Goal: Task Accomplishment & Management: Complete application form

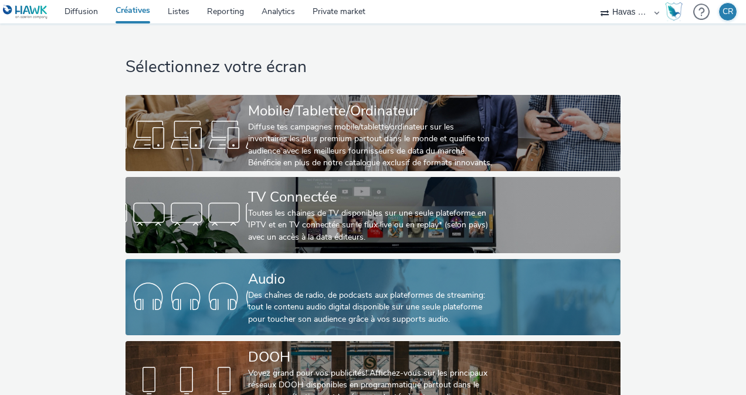
click at [294, 286] on div "Audio" at bounding box center [370, 279] width 245 height 21
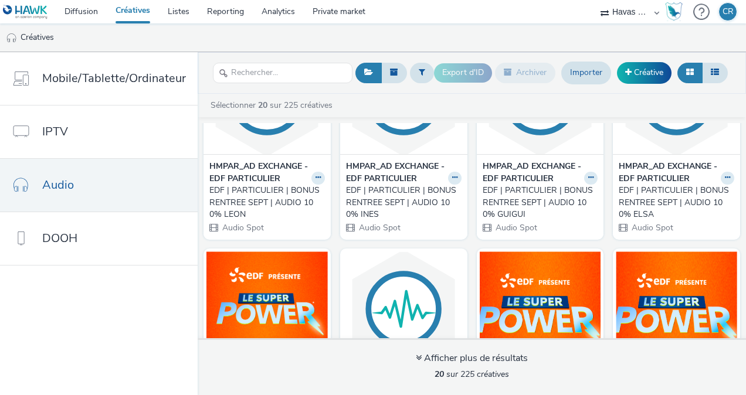
scroll to position [93, 0]
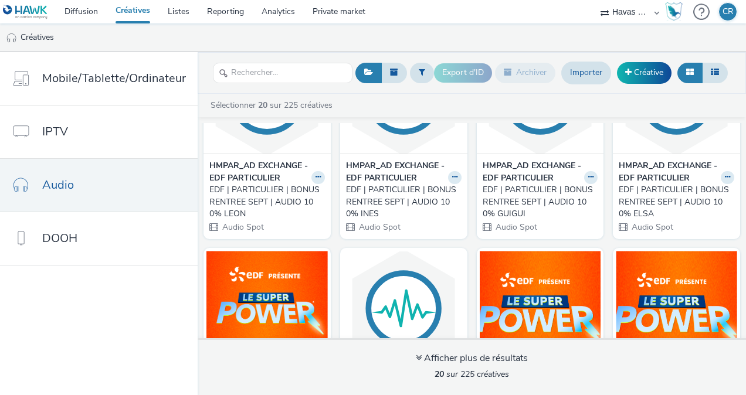
click at [267, 201] on div "EDF | PARTICULIER | BONUS RENTREE SEPT | AUDIO 100% LEON" at bounding box center [264, 202] width 111 height 36
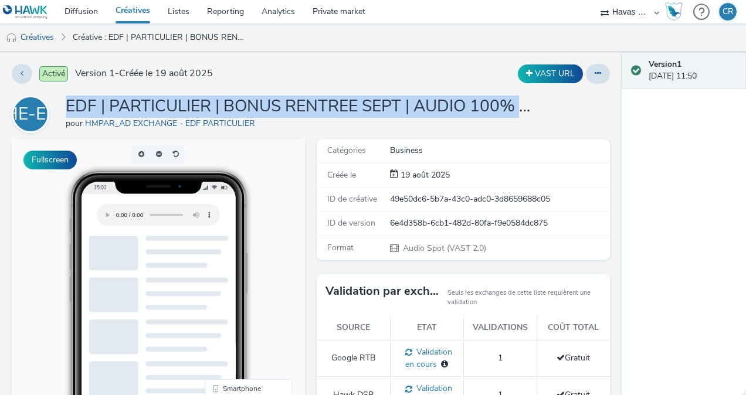
drag, startPoint x: 66, startPoint y: 105, endPoint x: 536, endPoint y: 117, distance: 469.8
click at [536, 117] on div "HE-EP EDF | PARTICULIER | BONUS RENTREE SEPT | AUDIO 100% LEON pour HMPAR_AD EX…" at bounding box center [311, 115] width 598 height 38
drag, startPoint x: 536, startPoint y: 117, endPoint x: 529, endPoint y: 109, distance: 10.4
click at [529, 109] on h1 "EDF | PARTICULIER | BONUS RENTREE SEPT | AUDIO 100% LEON" at bounding box center [300, 107] width 469 height 22
click at [403, 101] on h1 "EDF | PARTICULIER | BONUS RENTREE SEPT | AUDIO 100% LEON" at bounding box center [300, 107] width 469 height 22
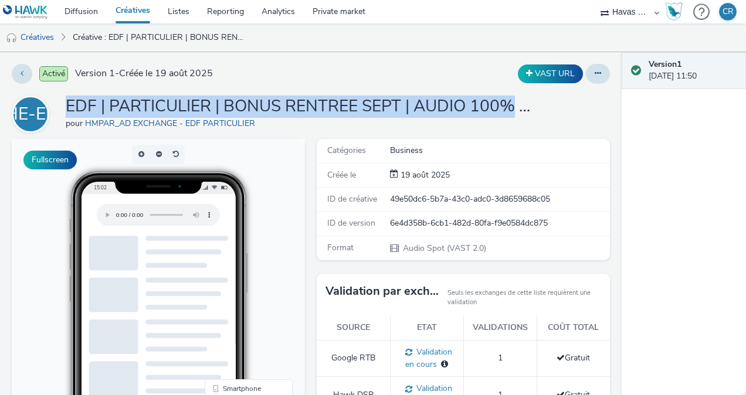
drag, startPoint x: 67, startPoint y: 103, endPoint x: 515, endPoint y: 114, distance: 448.1
click at [515, 114] on h1 "EDF | PARTICULIER | BONUS RENTREE SEPT | AUDIO 100% LEON" at bounding box center [300, 107] width 469 height 22
copy h1 "EDF | PARTICULIER | BONUS RENTREE SEPT | AUDIO 100%"
click at [21, 72] on icon at bounding box center [22, 73] width 3 height 8
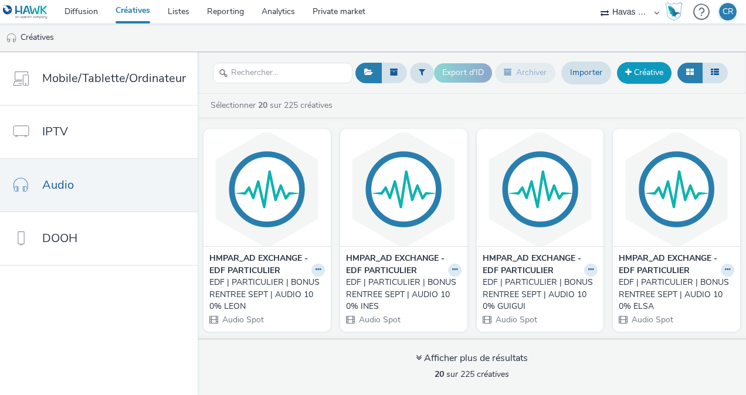
click at [641, 73] on link "Créative" at bounding box center [644, 72] width 55 height 21
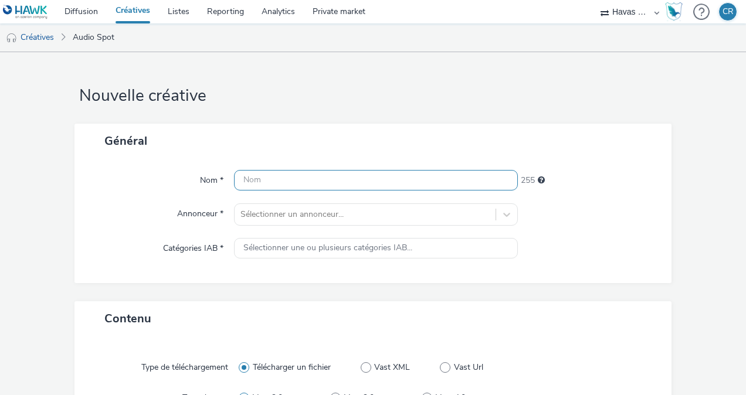
click at [294, 179] on input "text" at bounding box center [376, 180] width 284 height 21
paste input "EDF | PARTICULIER | BONUS RENTREE SEPT | AUDIO 100%"
drag, startPoint x: 472, startPoint y: 177, endPoint x: 445, endPoint y: 176, distance: 27.0
click at [445, 176] on input "EDF | PARTICULIER | BONUS RENTREE SEPT | AUDIO 100%" at bounding box center [376, 180] width 284 height 21
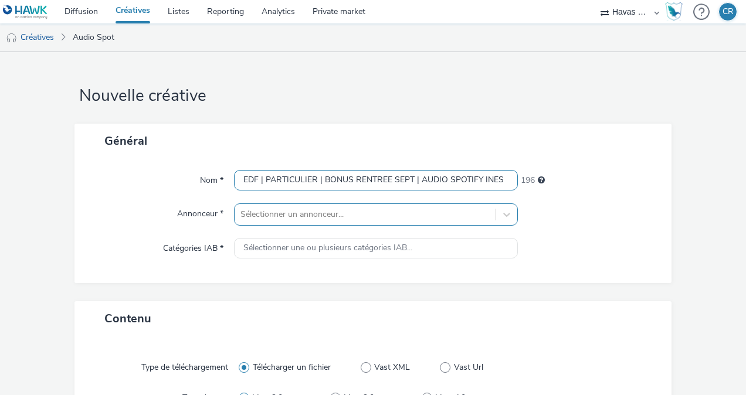
type input "EDF | PARTICULIER | BONUS RENTREE SEPT | AUDIO SPOTIFY INES"
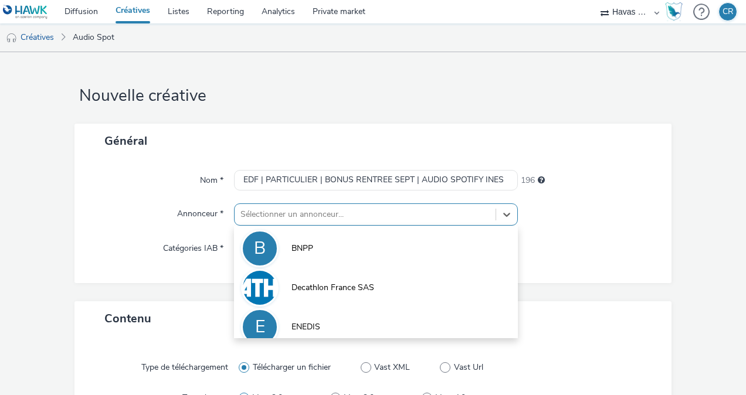
click at [477, 211] on div "option BNPP focused, 1 of 10. 10 results available. Use Up and Down to choose o…" at bounding box center [376, 214] width 284 height 22
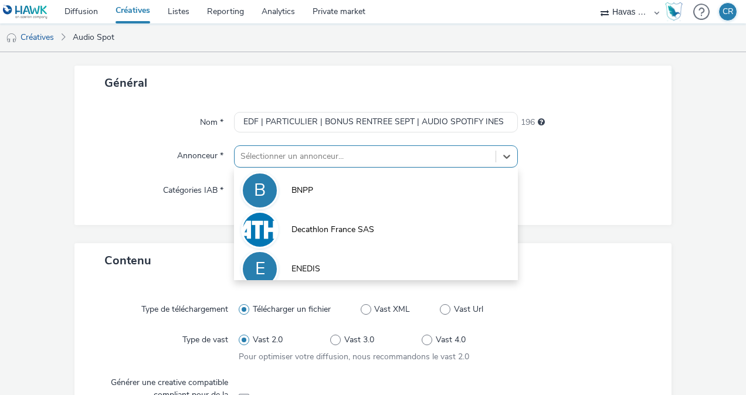
scroll to position [63, 0]
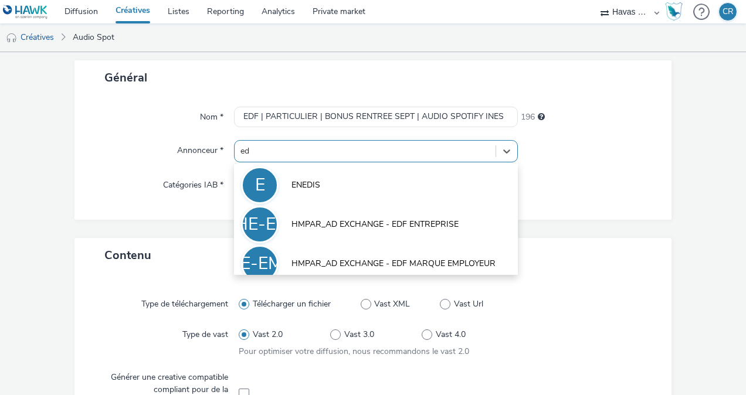
type input "edf"
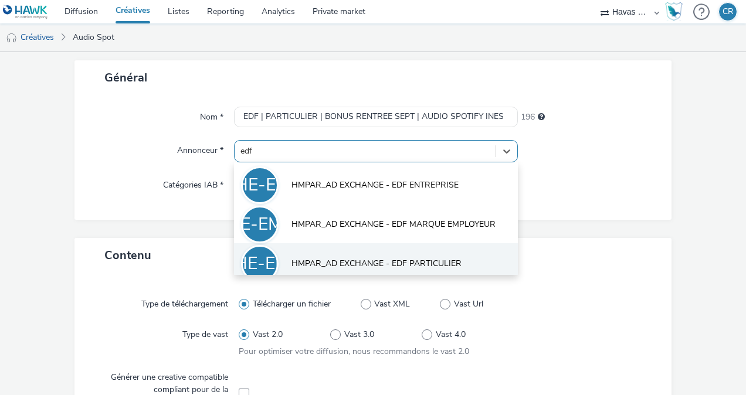
click at [425, 259] on span "HMPAR_AD EXCHANGE - EDF PARTICULIER" at bounding box center [376, 264] width 170 height 12
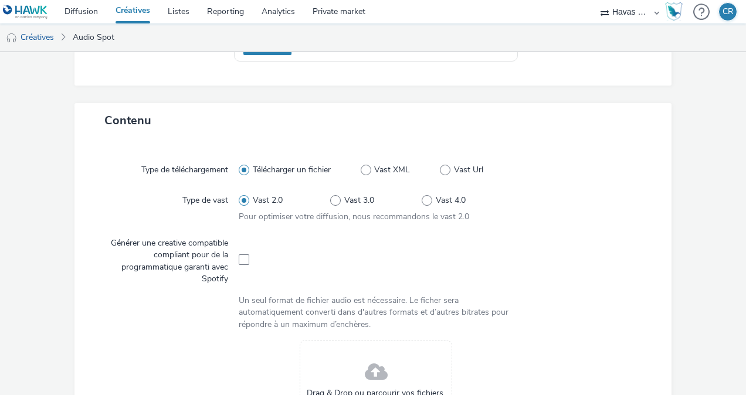
scroll to position [225, 0]
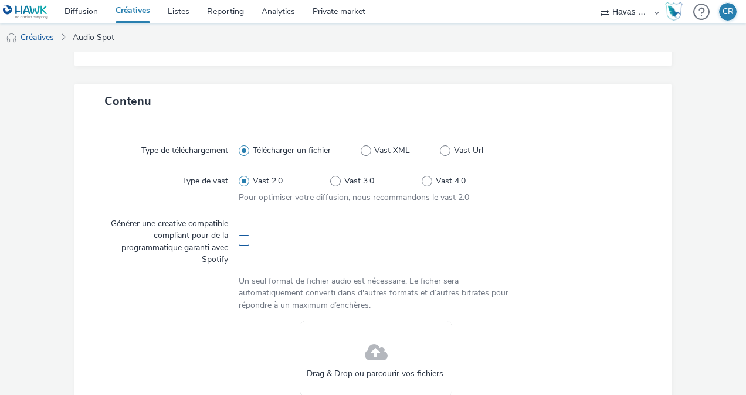
click at [244, 242] on span at bounding box center [244, 240] width 11 height 11
checkbox input "true"
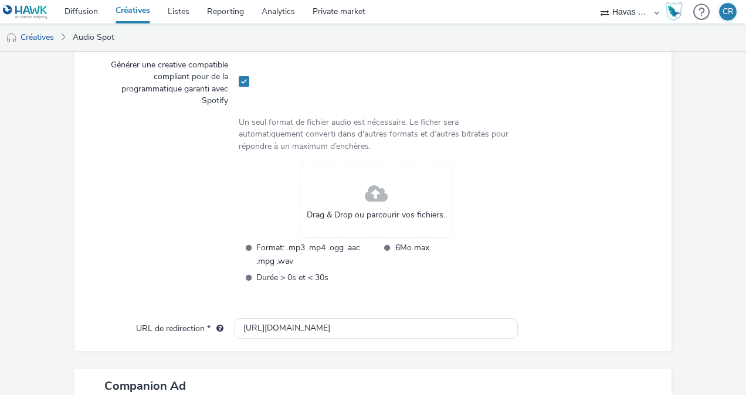
scroll to position [403, 0]
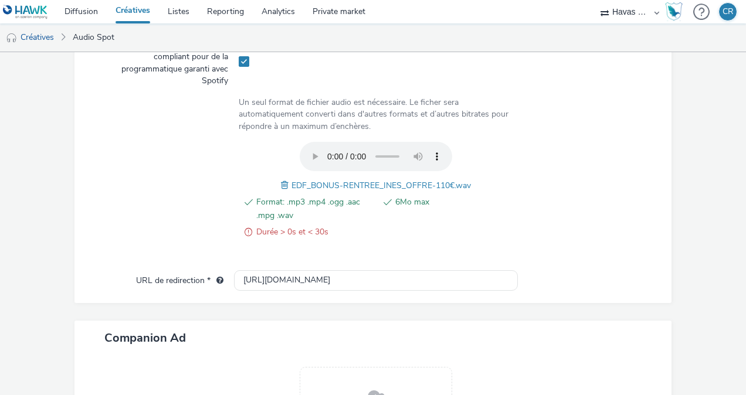
click at [284, 230] on span "Durée > 0s et < 30s" at bounding box center [315, 232] width 118 height 14
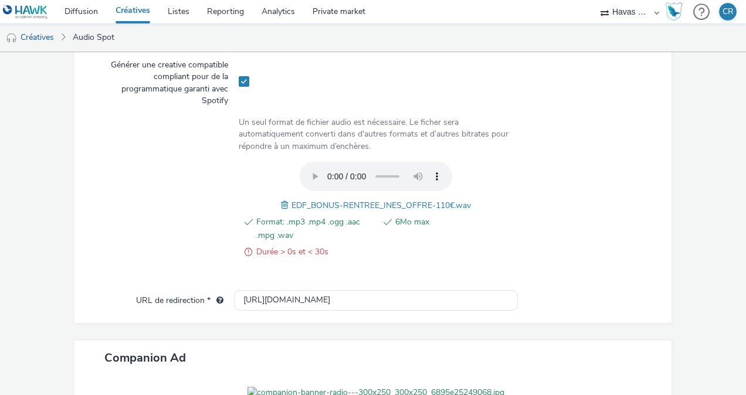
scroll to position [378, 0]
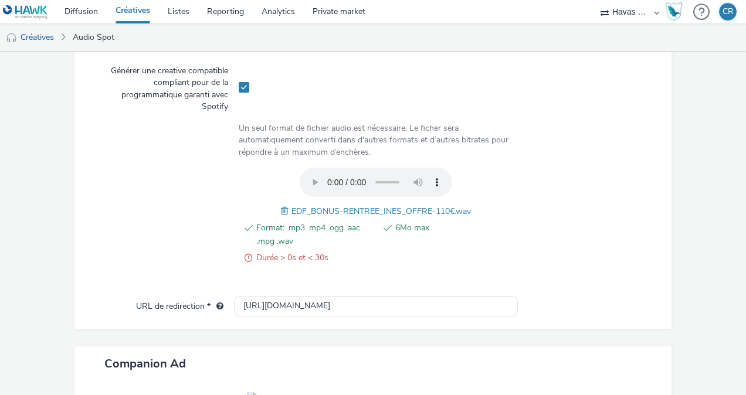
click at [463, 227] on span "6Mo max" at bounding box center [454, 234] width 118 height 27
click at [281, 211] on span at bounding box center [286, 211] width 11 height 13
click at [280, 210] on span at bounding box center [285, 211] width 11 height 13
click at [273, 209] on span at bounding box center [278, 211] width 11 height 13
click at [297, 256] on span "Durée > 0s et < 30s" at bounding box center [315, 258] width 118 height 14
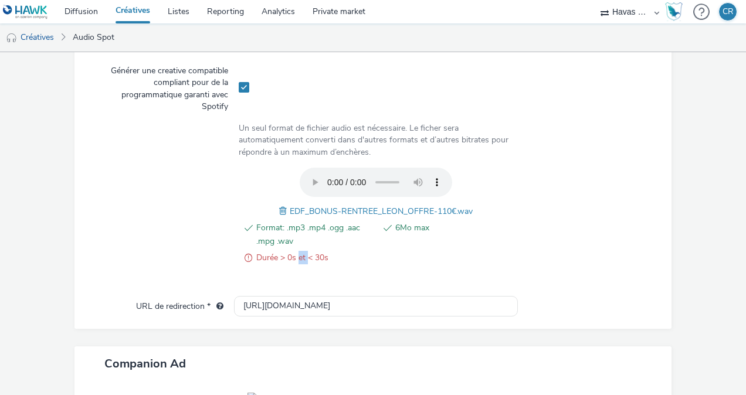
click at [297, 256] on span "Durée > 0s et < 30s" at bounding box center [315, 258] width 118 height 14
click at [279, 205] on span at bounding box center [284, 211] width 11 height 13
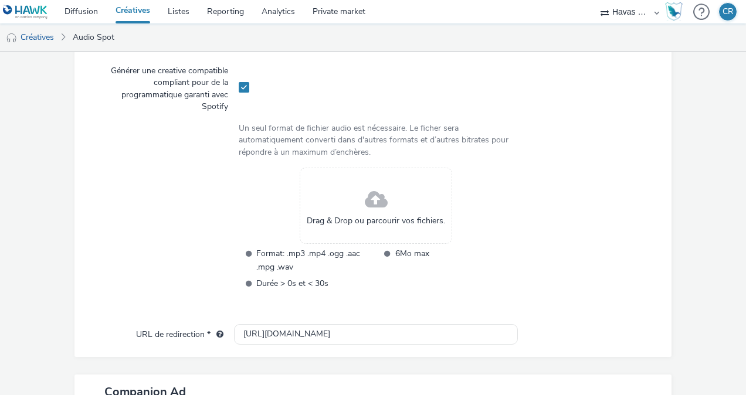
click at [538, 240] on div at bounding box center [581, 237] width 137 height 138
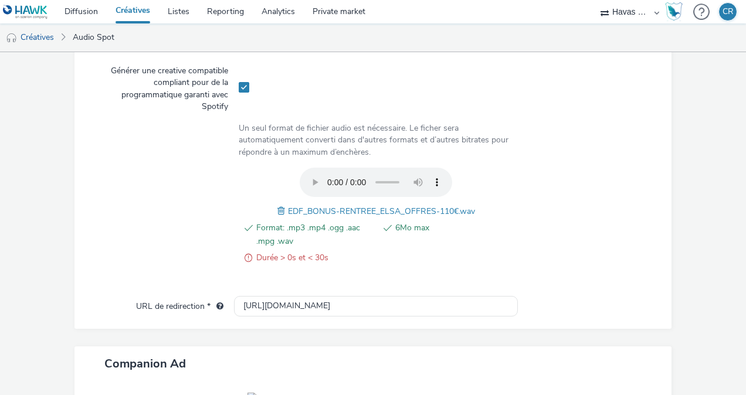
click at [277, 211] on span at bounding box center [282, 211] width 11 height 13
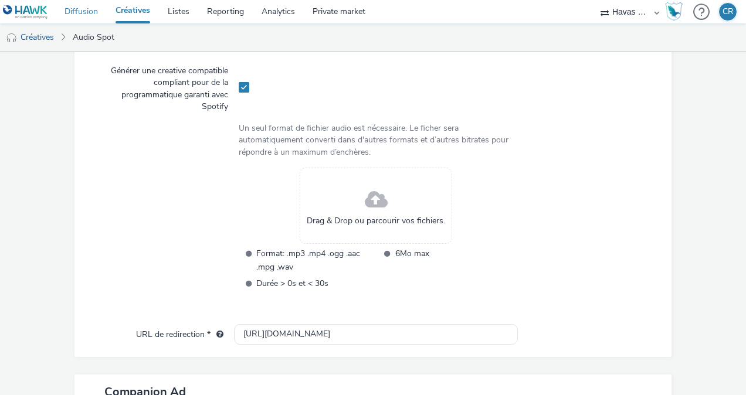
click at [70, 13] on link "Diffusion" at bounding box center [81, 11] width 51 height 23
